Goal: Task Accomplishment & Management: Use online tool/utility

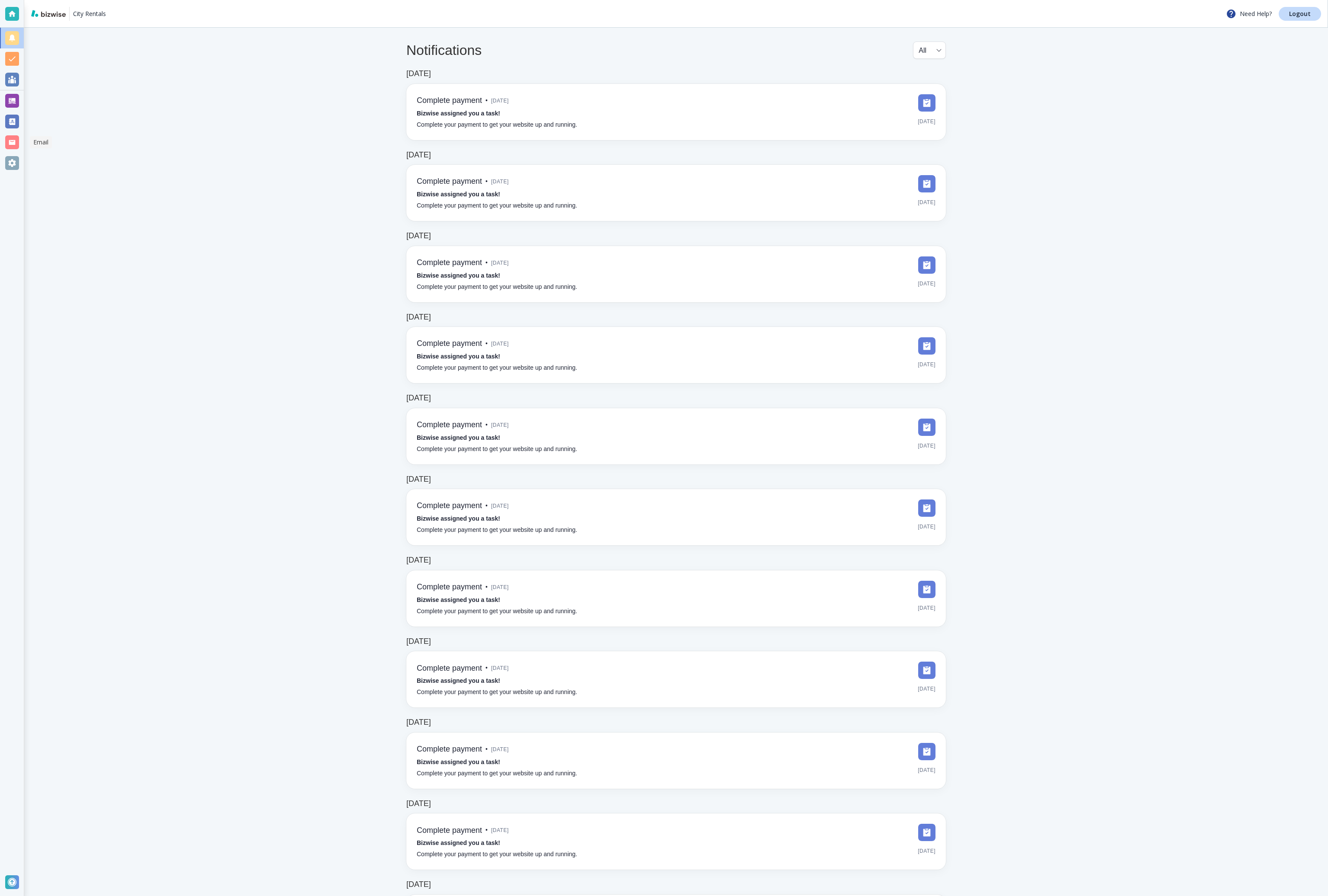
click at [15, 138] on div at bounding box center [12, 143] width 14 height 14
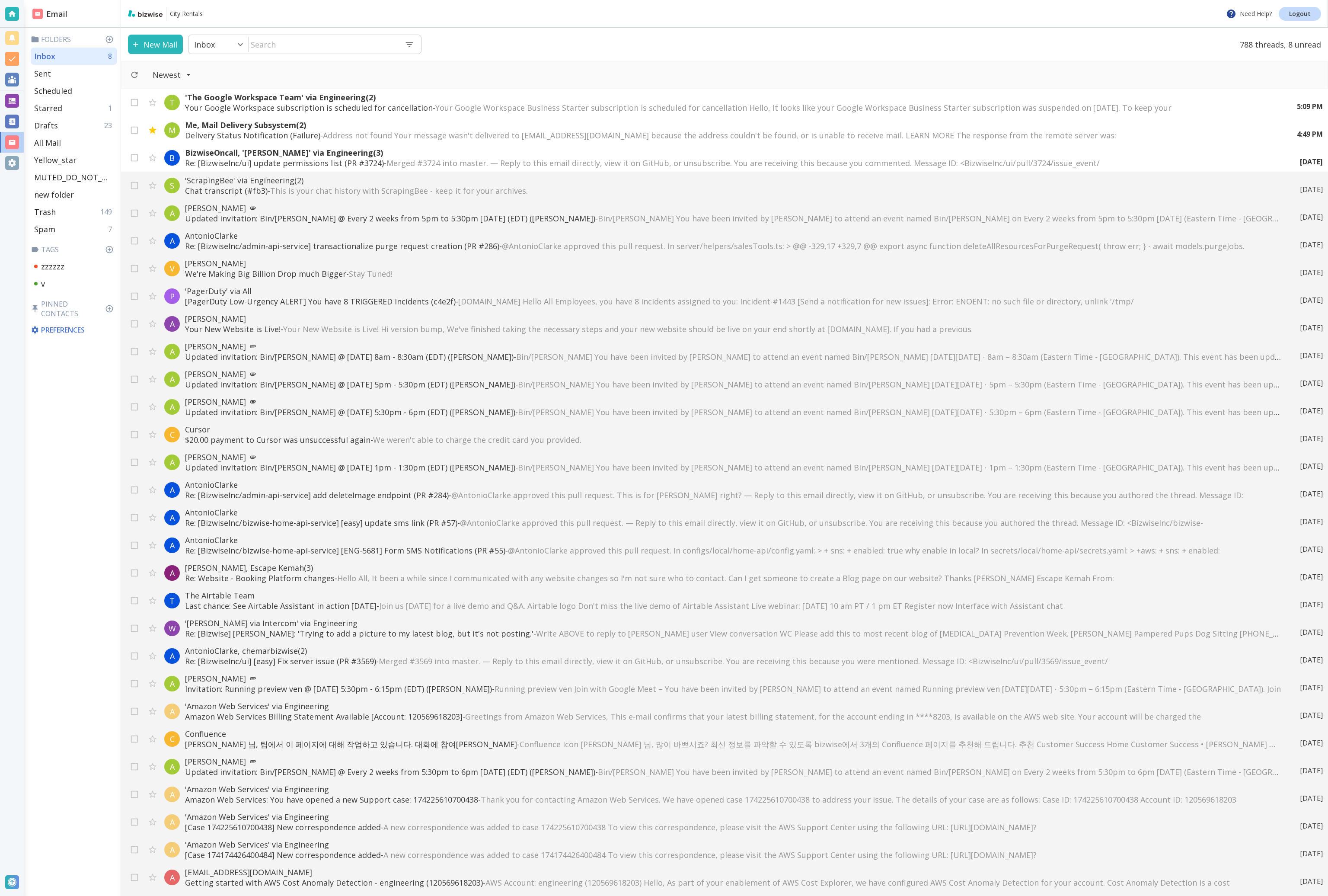
click at [1134, 55] on div "New Mail Inbox 0 ​ ​ 788 threads, 8 unread" at bounding box center [724, 44] width 1207 height 33
click at [1132, 47] on div "New Mail Inbox 0 ​ ​ 788 threads, 8 unread" at bounding box center [724, 44] width 1207 height 33
click at [917, 41] on div "New Mail Inbox 0 ​ ​ 788 threads, 8 unread" at bounding box center [724, 44] width 1207 height 33
